Goal: Find specific page/section: Find specific page/section

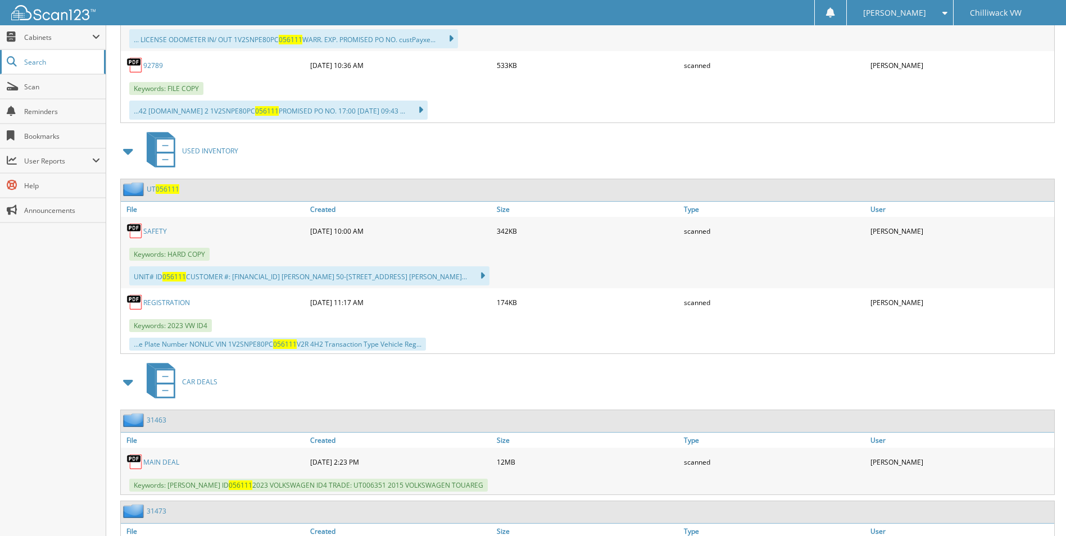
click at [39, 62] on span "Search" at bounding box center [61, 62] width 74 height 10
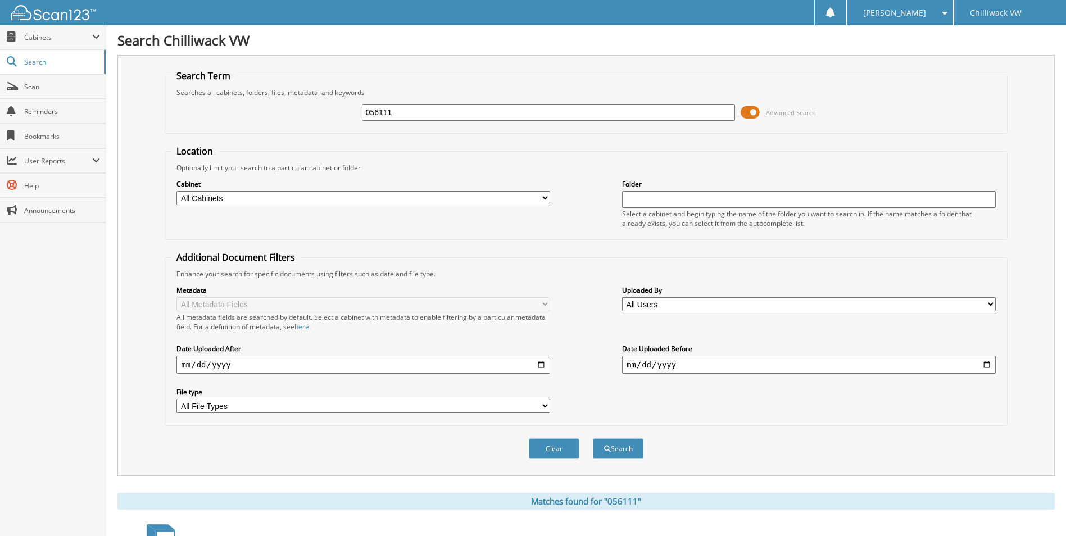
drag, startPoint x: 404, startPoint y: 114, endPoint x: 341, endPoint y: 112, distance: 62.4
click at [341, 112] on div "056111 Advanced Search" at bounding box center [586, 112] width 830 height 30
type input "a14211"
click at [593, 438] on button "Search" at bounding box center [618, 448] width 51 height 21
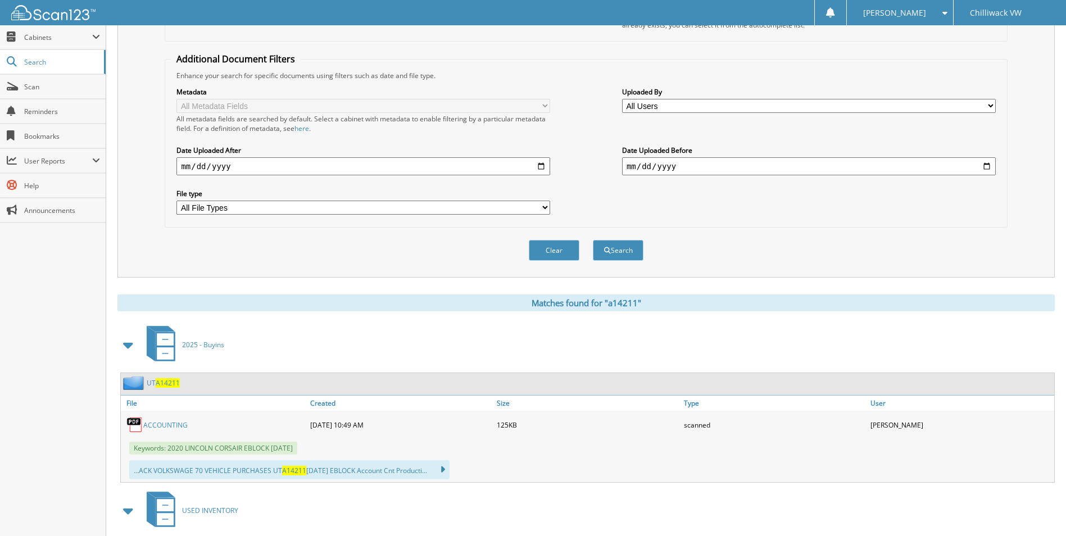
scroll to position [168, 0]
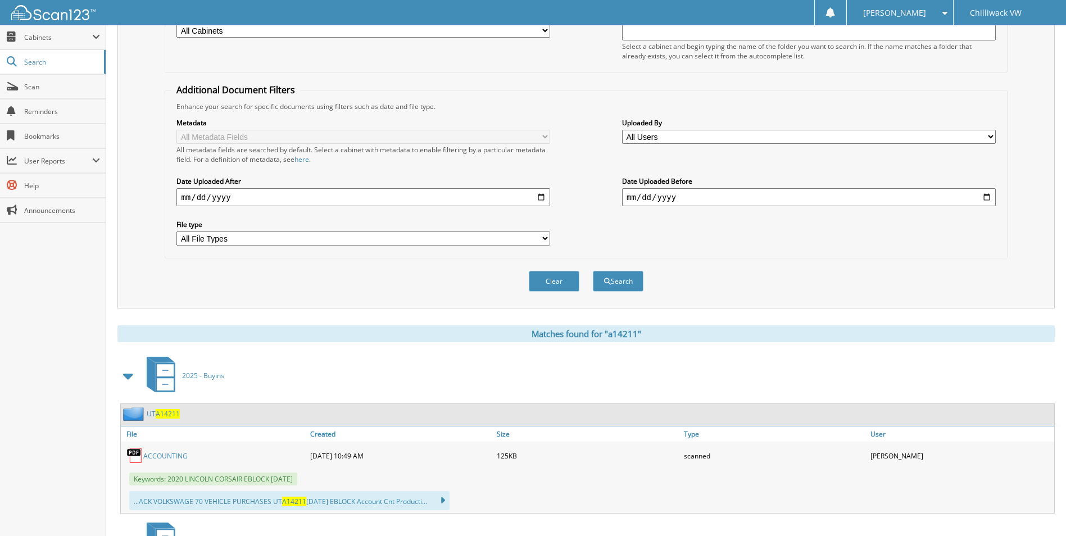
click at [164, 414] on span "A14211" at bounding box center [168, 414] width 24 height 10
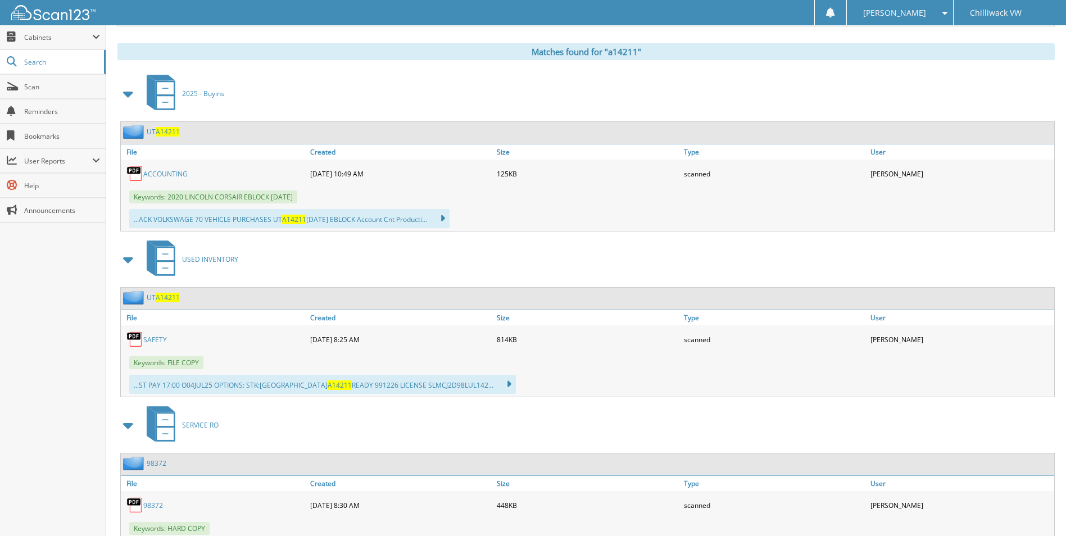
scroll to position [505, 0]
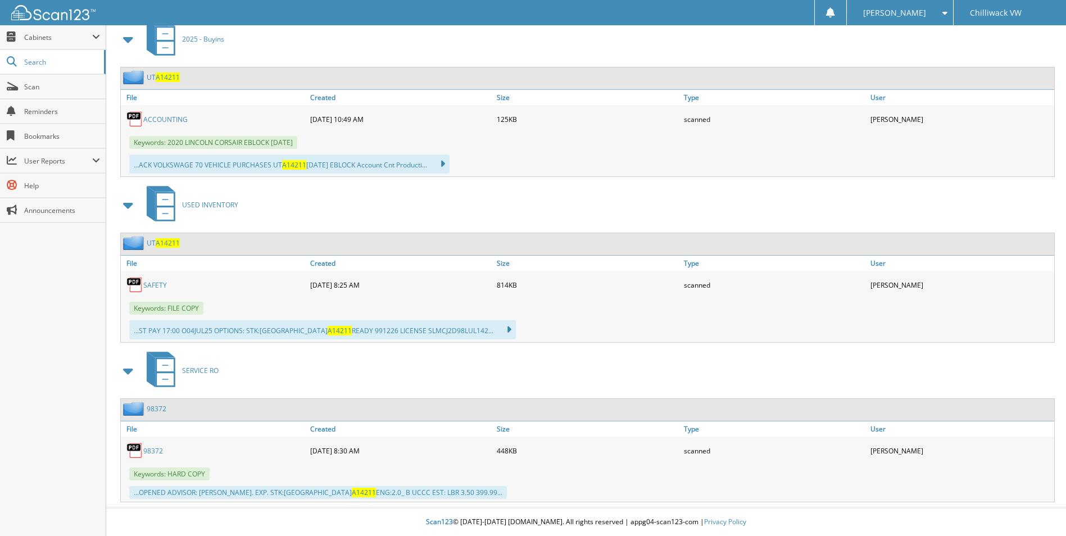
click at [160, 282] on link "SAFETY" at bounding box center [155, 285] width 24 height 10
